Goal: Obtain resource: Obtain resource

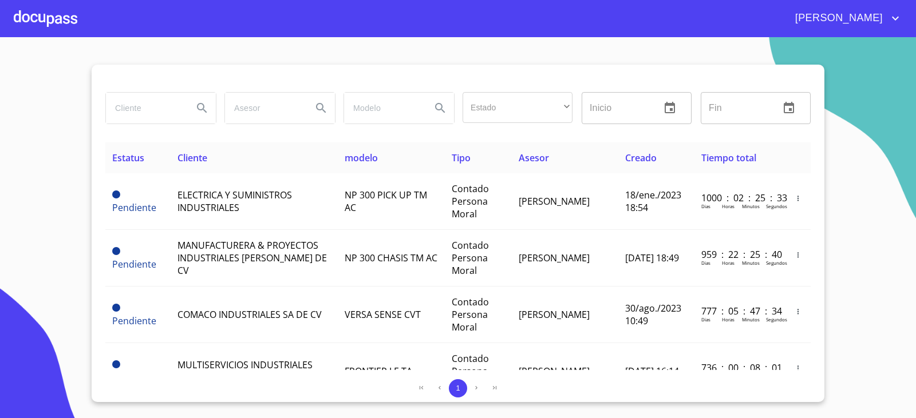
scroll to position [838, 0]
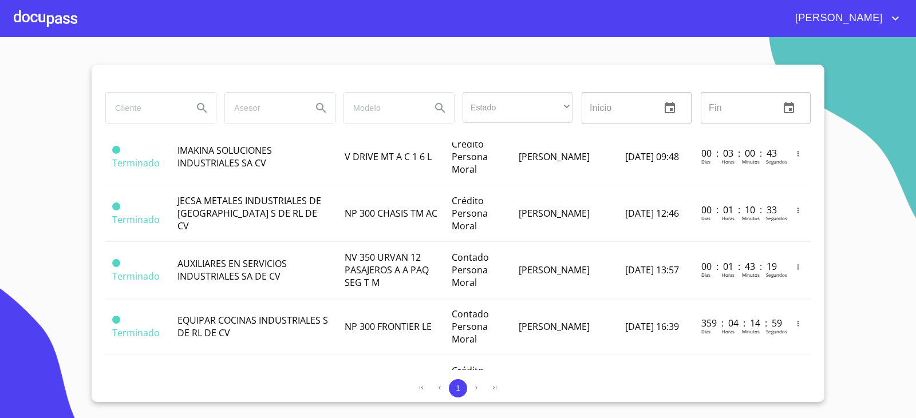
drag, startPoint x: 148, startPoint y: 118, endPoint x: 150, endPoint y: 112, distance: 6.5
click at [150, 113] on input "search" at bounding box center [145, 108] width 78 height 31
type input "FLAIR"
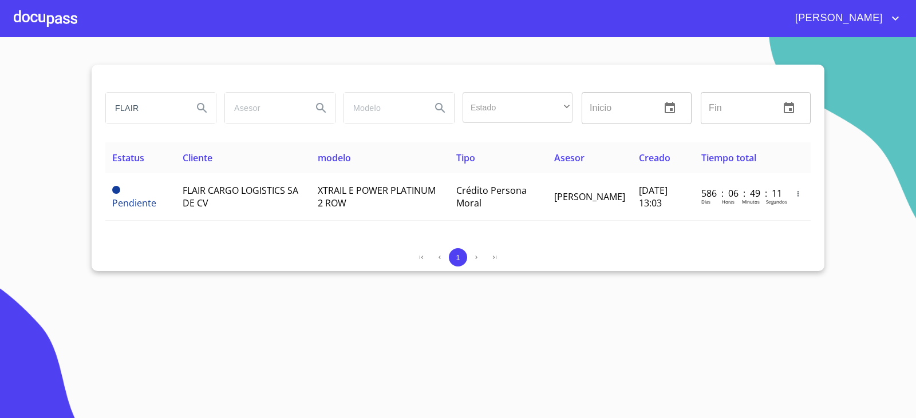
scroll to position [0, 0]
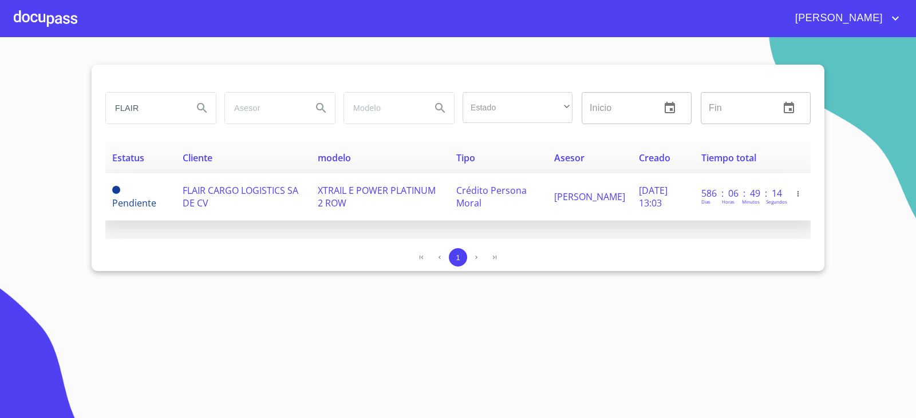
click at [169, 208] on td "Pendiente" at bounding box center [140, 197] width 70 height 48
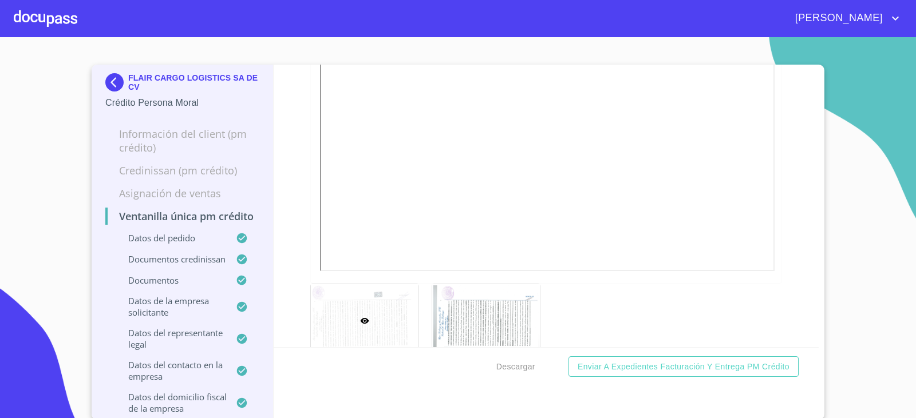
scroll to position [3835, 0]
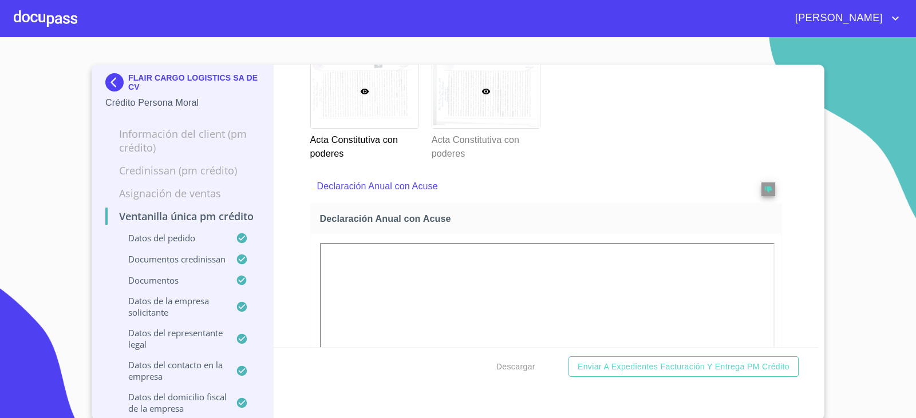
click at [442, 128] on div at bounding box center [486, 91] width 108 height 73
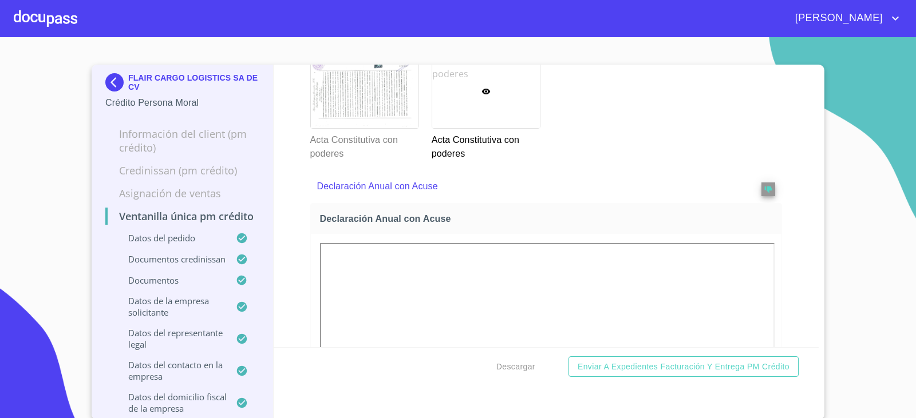
scroll to position [9, 0]
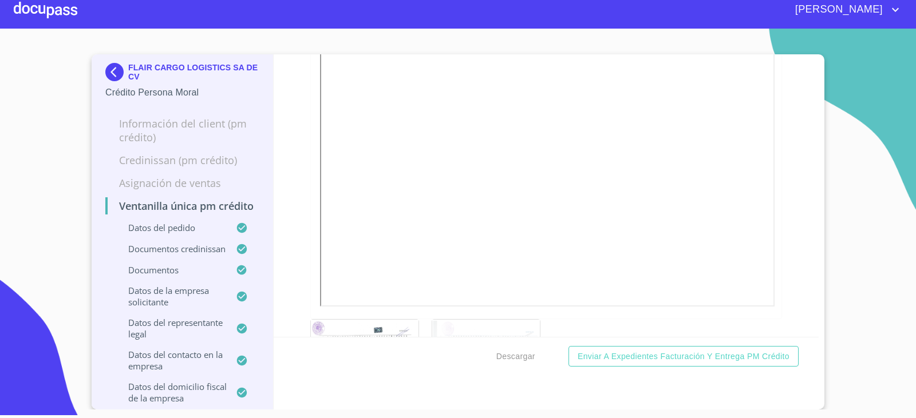
click at [86, 64] on section "FLAIR CARGO LOGISTICS SA DE CV Crédito Persona Moral Información del Client (PM…" at bounding box center [458, 219] width 916 height 381
click at [111, 68] on img at bounding box center [116, 72] width 23 height 18
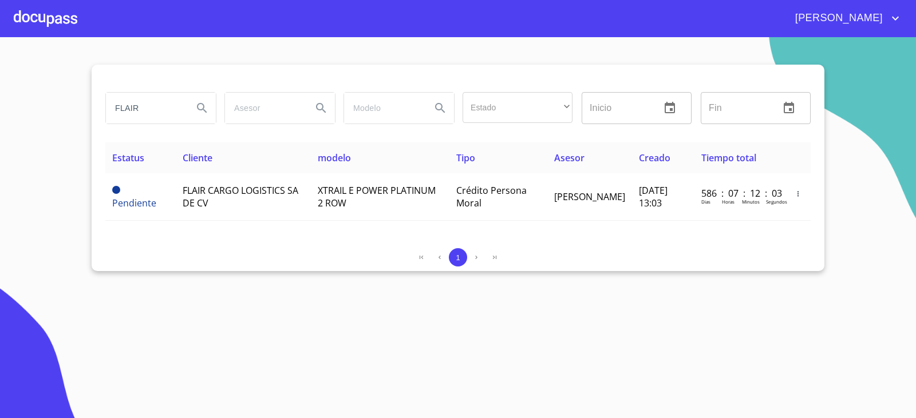
click at [276, 264] on div "1" at bounding box center [457, 257] width 705 height 18
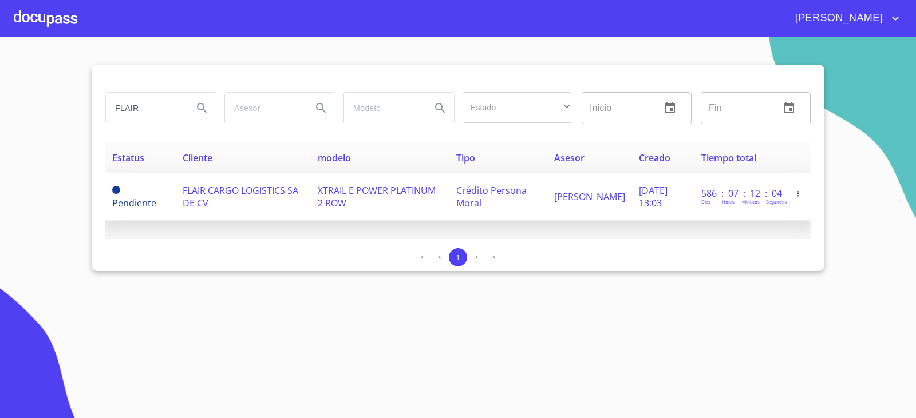
click at [264, 202] on td "FLAIR CARGO LOGISTICS SA DE CV" at bounding box center [243, 197] width 135 height 48
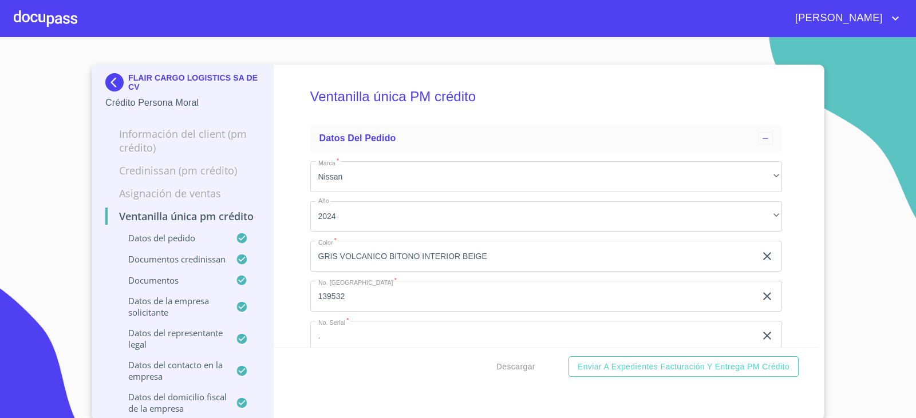
click at [111, 84] on img at bounding box center [116, 82] width 23 height 18
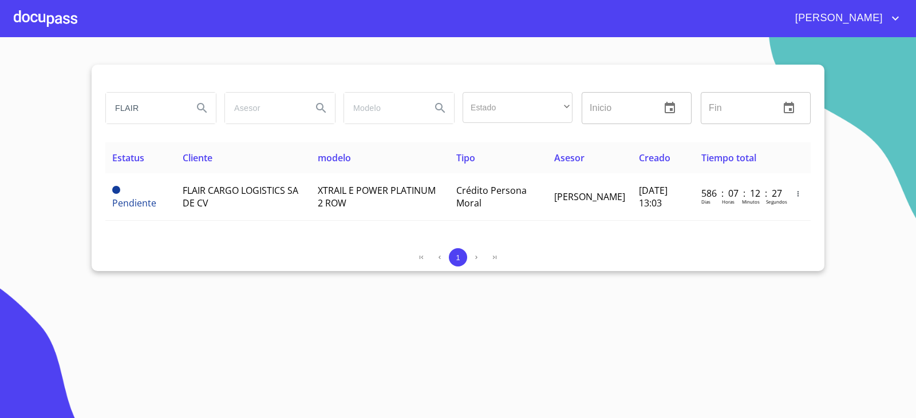
click at [159, 113] on input "FLAIR" at bounding box center [145, 108] width 78 height 31
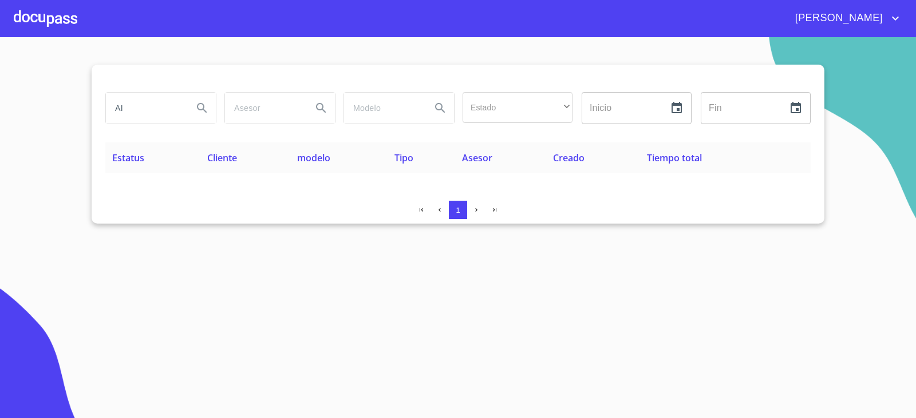
type input "A"
type input "P"
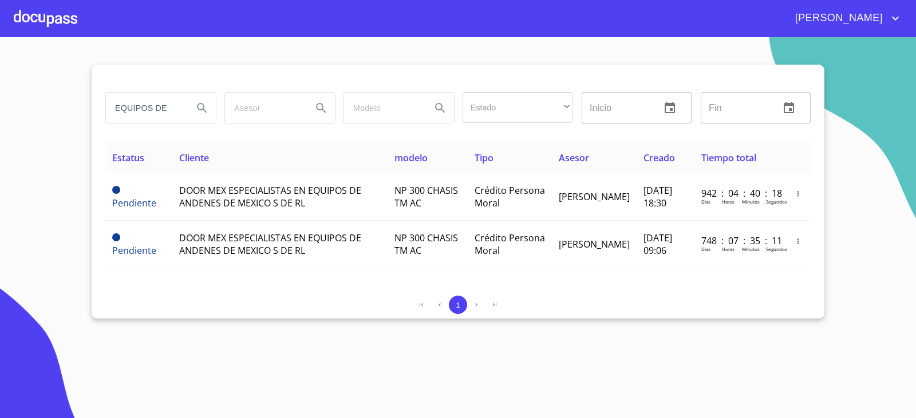
drag, startPoint x: 144, startPoint y: 112, endPoint x: 53, endPoint y: 100, distance: 91.9
click at [0, 124] on section "EQUIPOS DE Estado ​ ​ Inicio ​ Fin ​ Estatus Cliente modelo Tipo Asesor Creado …" at bounding box center [458, 227] width 916 height 381
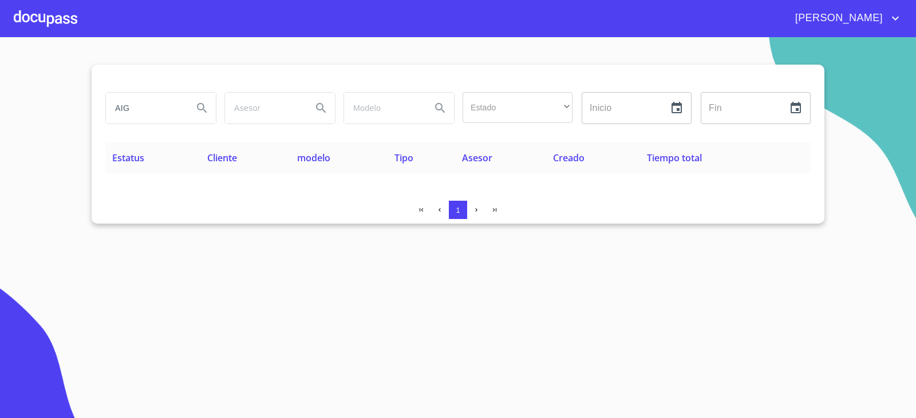
type input "AIG"
drag, startPoint x: 152, startPoint y: 109, endPoint x: 0, endPoint y: 100, distance: 151.9
click at [0, 100] on section "AIG Estado ​ ​ Inicio ​ Fin ​ Estatus Cliente modelo Tipo Asesor Creado Tiempo …" at bounding box center [458, 227] width 916 height 381
type input "E"
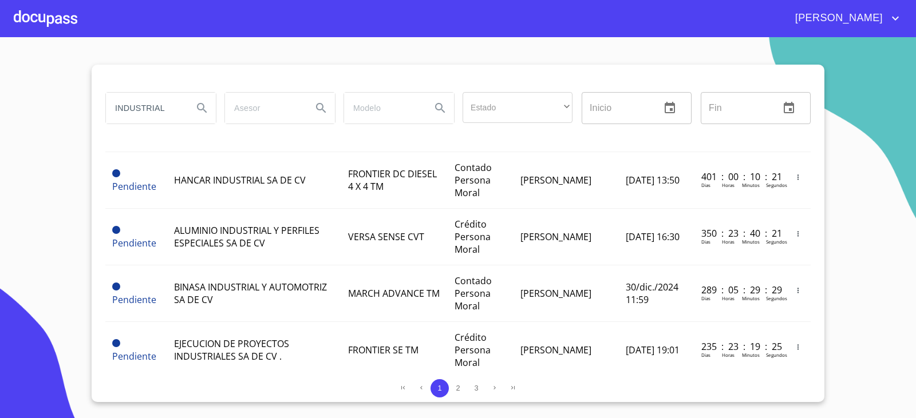
scroll to position [1229, 0]
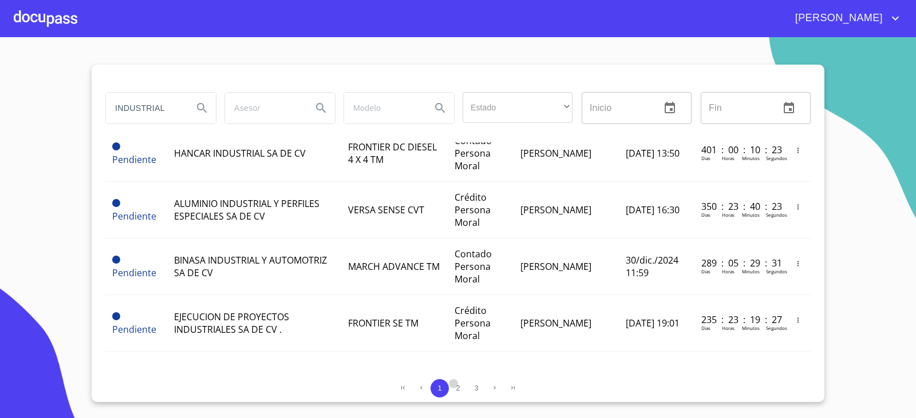
click at [460, 387] on span "2" at bounding box center [457, 388] width 9 height 9
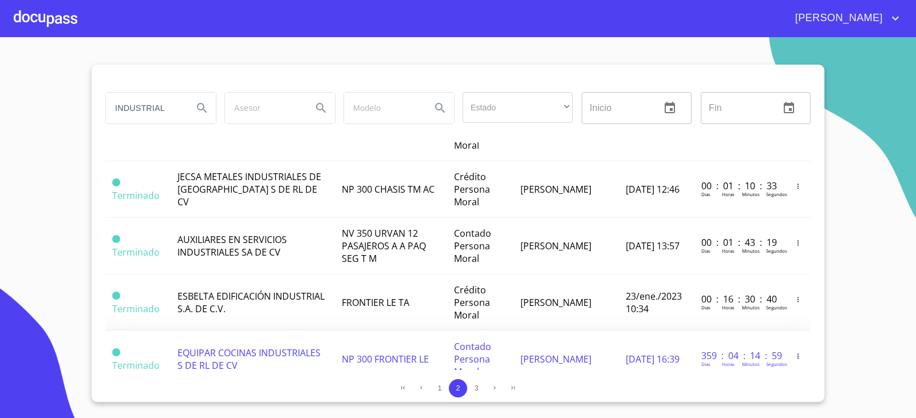
scroll to position [1238, 0]
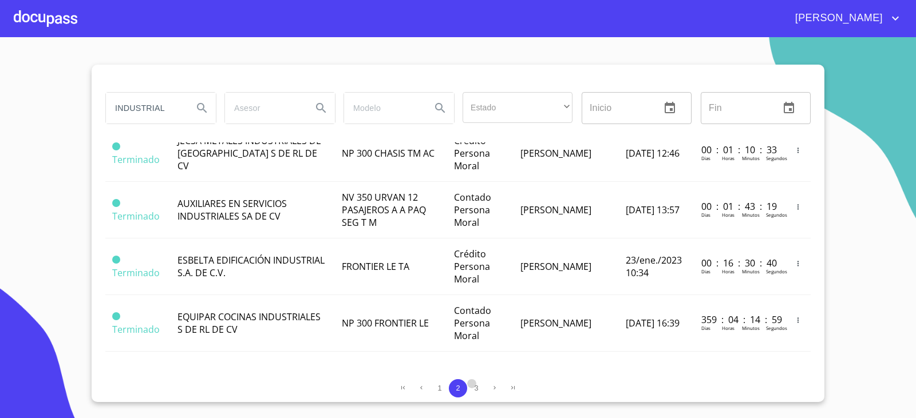
click at [476, 389] on span "3" at bounding box center [476, 388] width 4 height 9
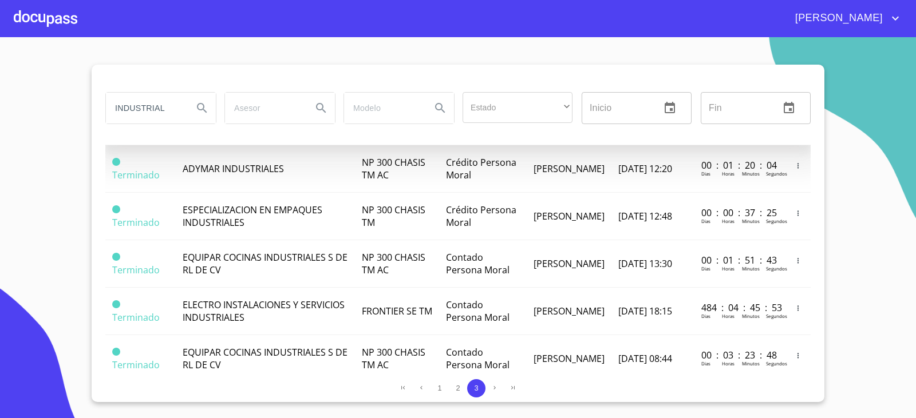
scroll to position [3, 0]
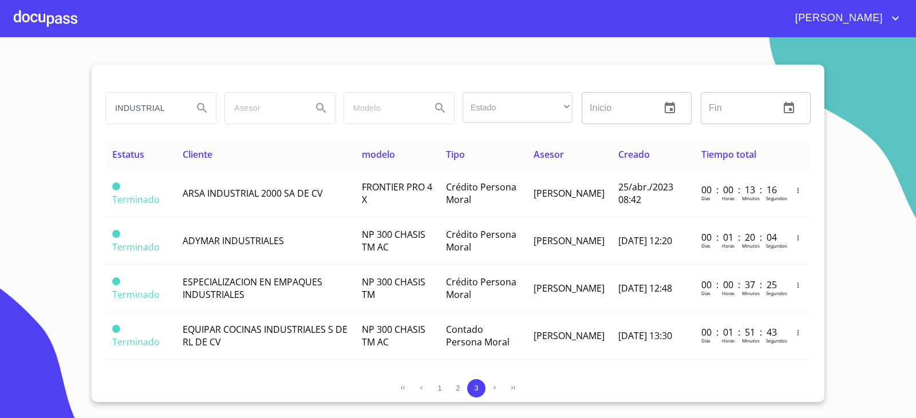
drag, startPoint x: 182, startPoint y: 107, endPoint x: 0, endPoint y: 98, distance: 182.2
click at [0, 98] on section "INDUSTRIAL Estado ​ ​ Inicio ​ Fin ​ Estatus Cliente modelo Tipo Asesor Creado …" at bounding box center [458, 227] width 916 height 381
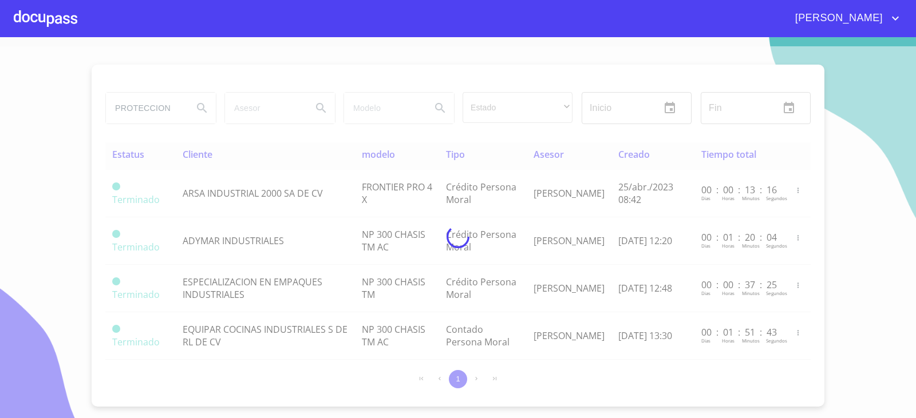
scroll to position [0, 0]
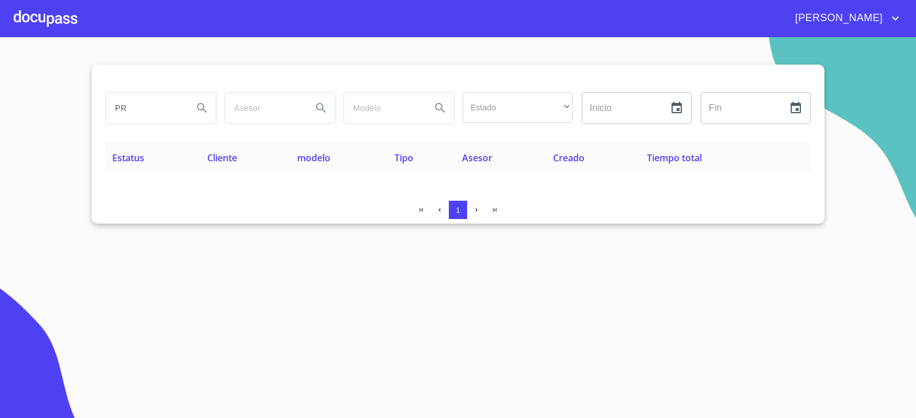
type input "P"
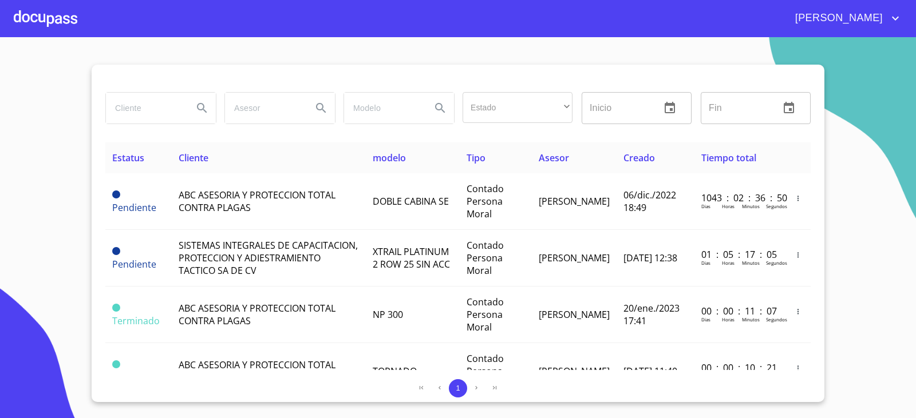
click at [133, 135] on div "Estado ​ ​ Inicio ​ Fin ​" at bounding box center [457, 115] width 705 height 55
click at [133, 112] on input "search" at bounding box center [145, 108] width 78 height 31
type input "[PERSON_NAME]"
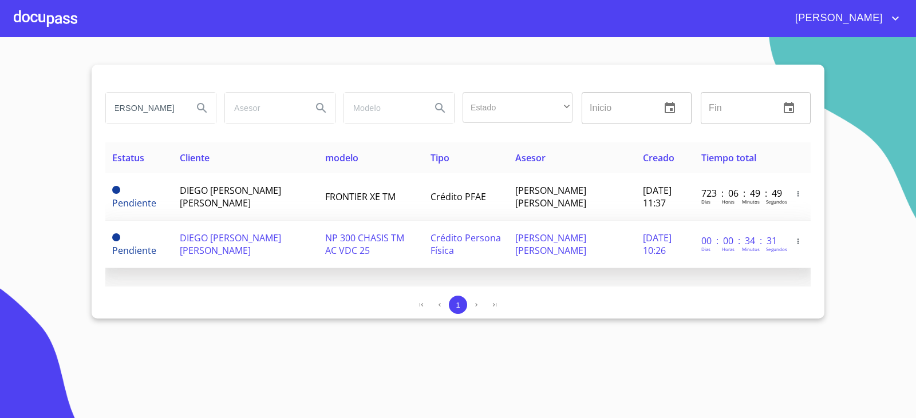
click at [230, 245] on span "DIEGO [PERSON_NAME] [PERSON_NAME]" at bounding box center [230, 244] width 101 height 25
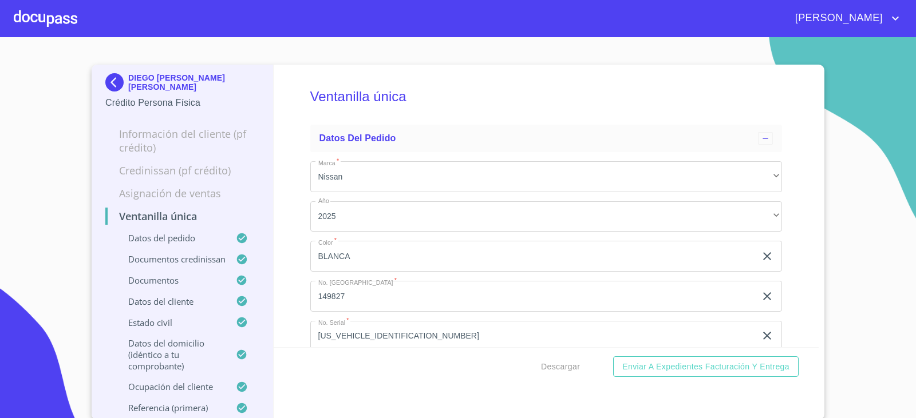
click at [361, 60] on section "[PERSON_NAME] [PERSON_NAME] Persona Física Información del cliente (PF crédito)…" at bounding box center [458, 227] width 916 height 381
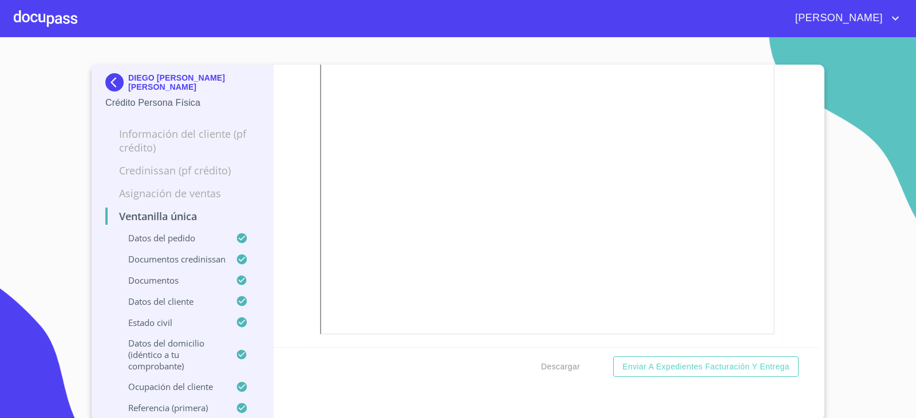
scroll to position [1832, 0]
click at [560, 371] on span "Descargar" at bounding box center [560, 367] width 39 height 14
click at [105, 81] on img at bounding box center [116, 82] width 23 height 18
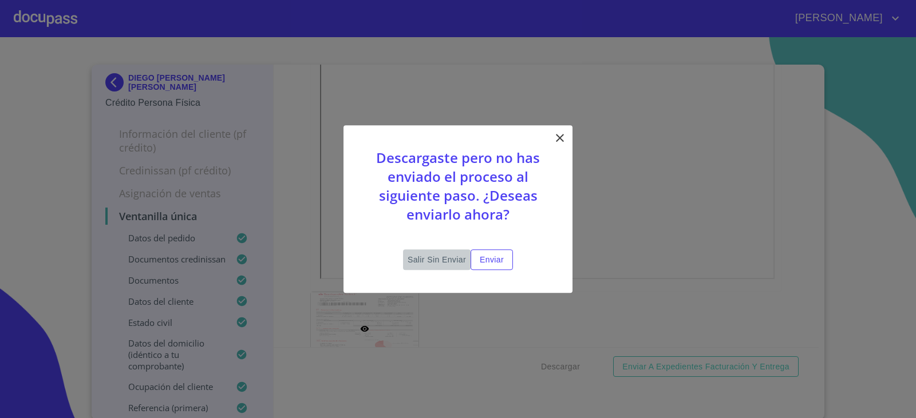
click at [443, 262] on span "Salir sin enviar" at bounding box center [437, 260] width 58 height 14
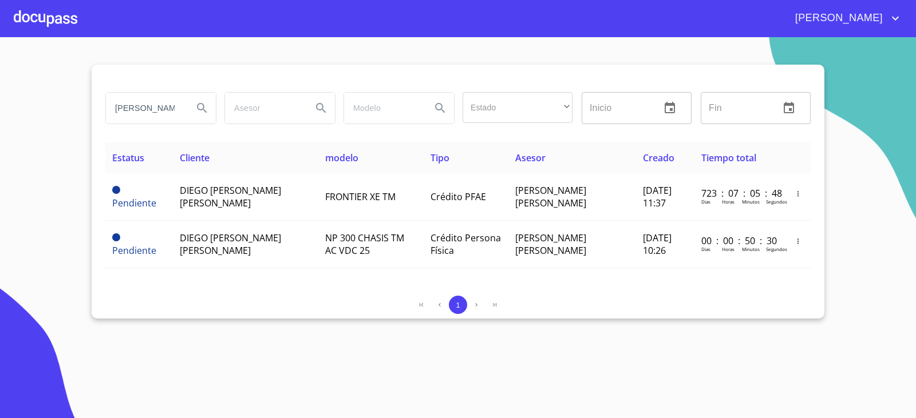
click at [167, 116] on input "[PERSON_NAME]" at bounding box center [145, 108] width 78 height 31
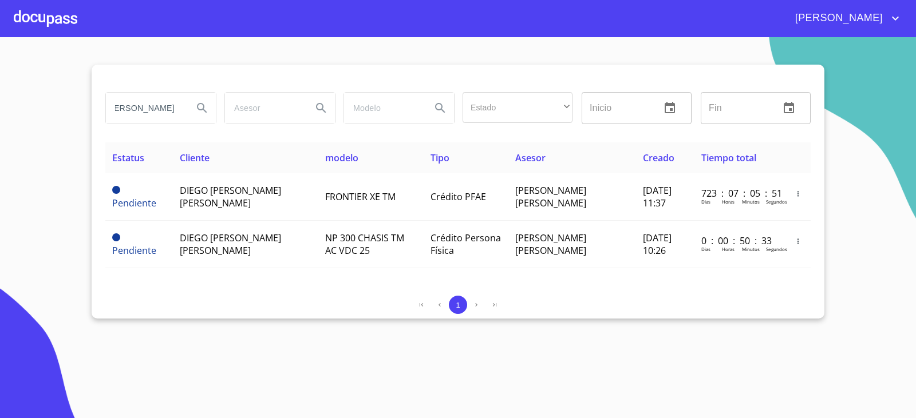
type input "[PERSON_NAME]"
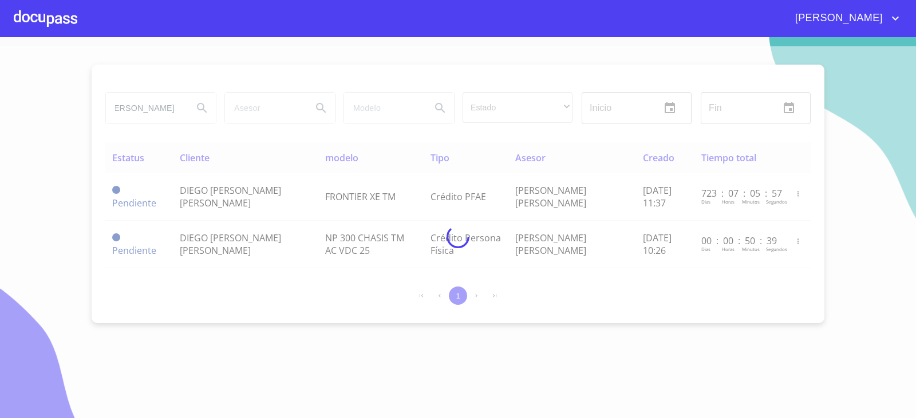
scroll to position [0, 0]
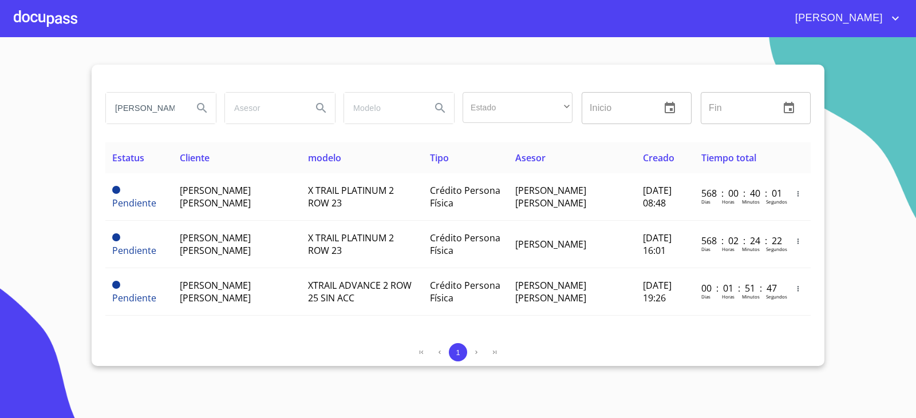
click at [101, 339] on div "[PERSON_NAME] Estado ​ ​ Inicio ​ Fin ​ Estatus Cliente modelo Tipo Asesor Crea…" at bounding box center [458, 216] width 733 height 302
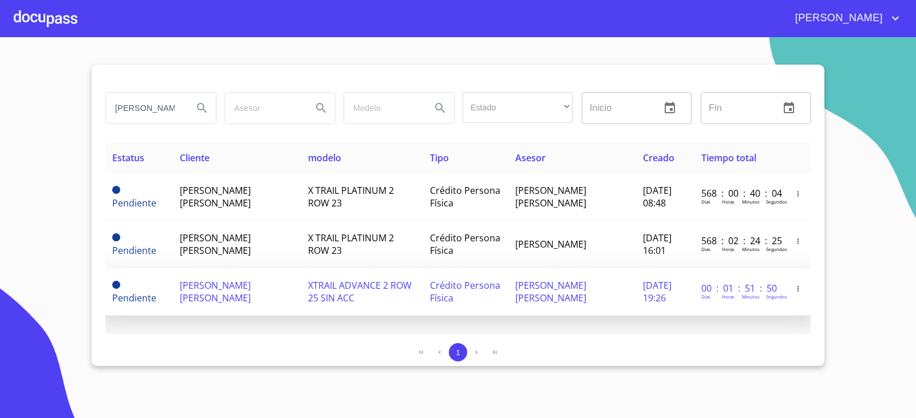
click at [515, 286] on span "[PERSON_NAME] [PERSON_NAME]" at bounding box center [550, 291] width 71 height 25
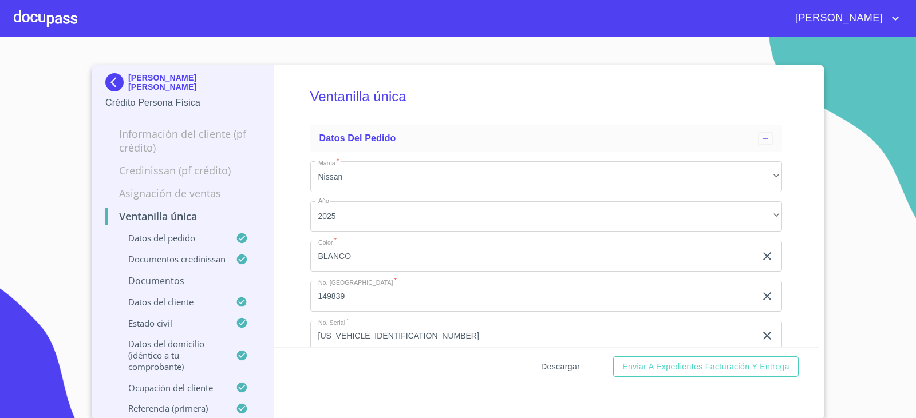
click at [549, 366] on span "Descargar" at bounding box center [560, 367] width 39 height 14
